Goal: Task Accomplishment & Management: Use online tool/utility

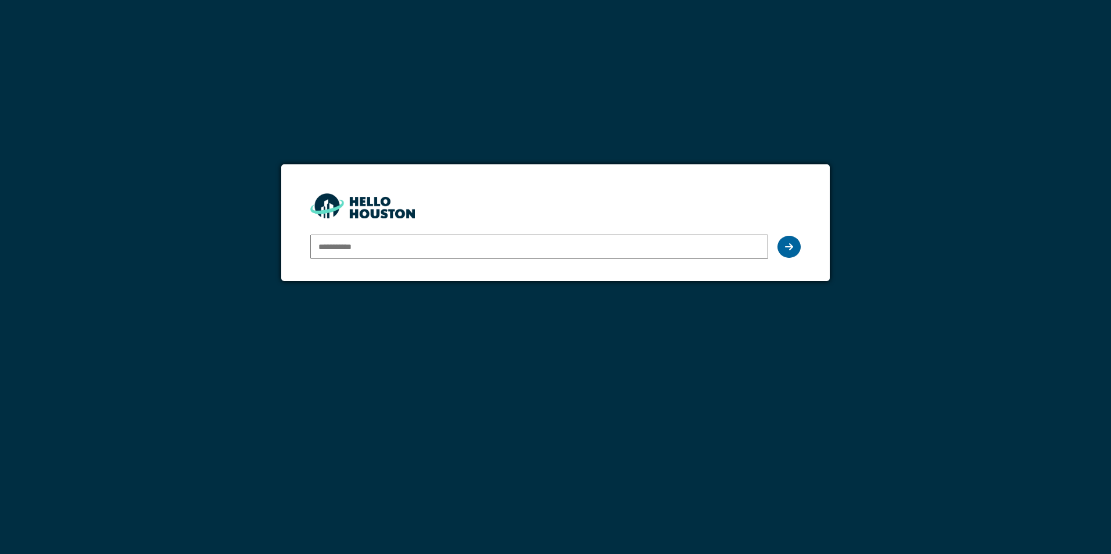
type input "**********"
click at [797, 250] on div at bounding box center [788, 247] width 23 height 22
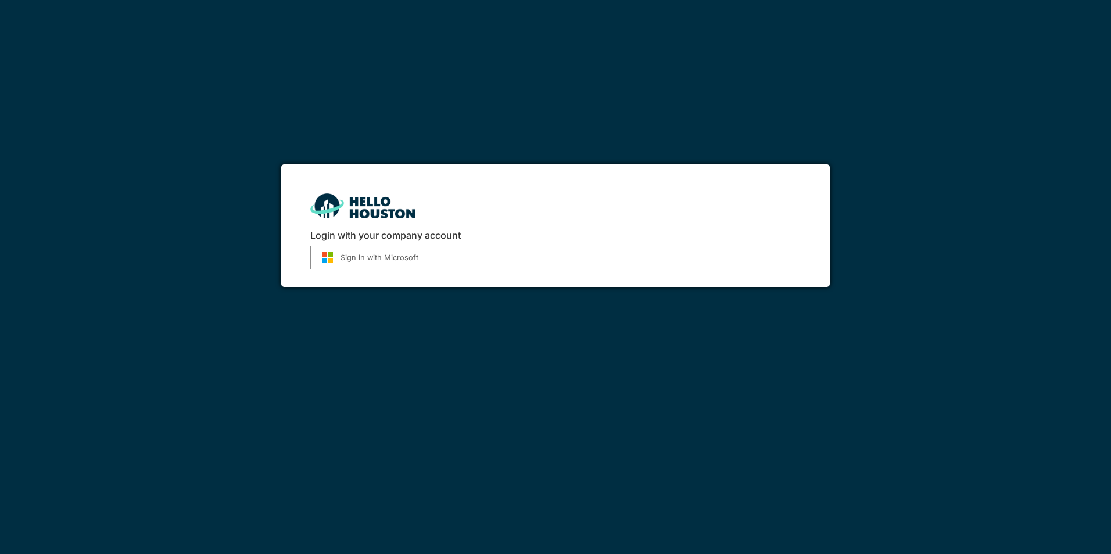
click at [381, 256] on button "Sign in with Microsoft" at bounding box center [366, 258] width 112 height 24
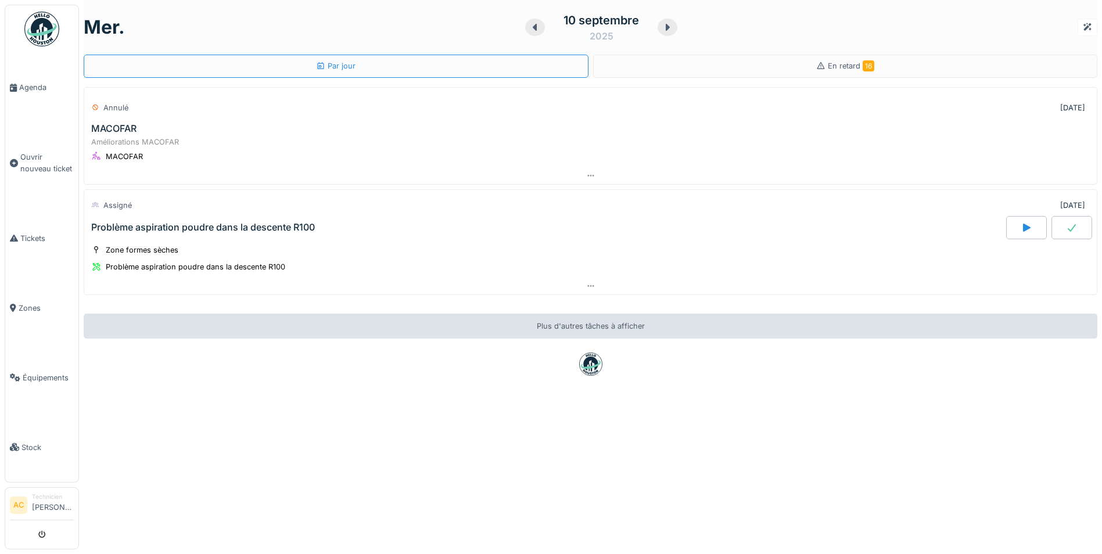
click at [46, 31] on img at bounding box center [41, 29] width 35 height 35
